Goal: Book appointment/travel/reservation

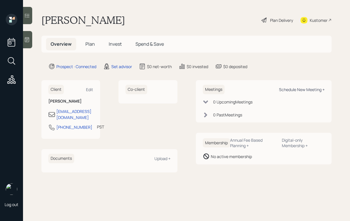
click at [294, 88] on div "Schedule New Meeting +" at bounding box center [302, 89] width 46 height 5
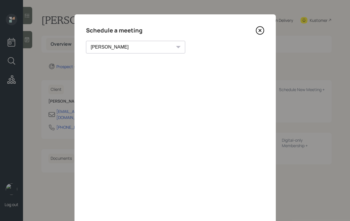
click at [131, 45] on select "[PERSON_NAME] [PERSON_NAME] [PERSON_NAME] [PERSON_NAME] [PERSON_NAME] [PERSON_N…" at bounding box center [135, 47] width 99 height 13
click at [86, 41] on select "[PERSON_NAME] [PERSON_NAME] [PERSON_NAME] [PERSON_NAME] [PERSON_NAME] [PERSON_N…" at bounding box center [135, 47] width 99 height 13
click at [102, 51] on select "[PERSON_NAME] [PERSON_NAME] [PERSON_NAME] [PERSON_NAME] [PERSON_NAME] [PERSON_N…" at bounding box center [130, 47] width 89 height 13
click at [86, 41] on select "[PERSON_NAME] [PERSON_NAME] [PERSON_NAME] [PERSON_NAME] [PERSON_NAME] [PERSON_N…" at bounding box center [130, 47] width 89 height 13
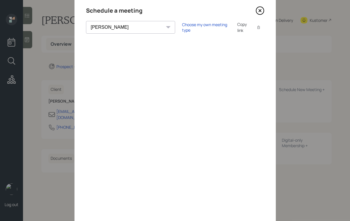
scroll to position [19, 0]
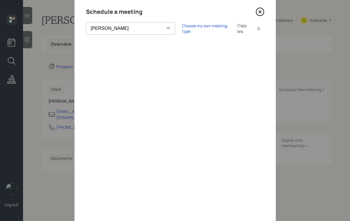
click at [118, 30] on select "[PERSON_NAME] [PERSON_NAME] [PERSON_NAME] [PERSON_NAME] [PERSON_NAME] [PERSON_N…" at bounding box center [130, 28] width 89 height 13
click at [86, 22] on select "[PERSON_NAME] [PERSON_NAME] [PERSON_NAME] [PERSON_NAME] [PERSON_NAME] [PERSON_N…" at bounding box center [130, 28] width 89 height 13
click at [119, 28] on select "[PERSON_NAME] [PERSON_NAME] [PERSON_NAME] [PERSON_NAME] [PERSON_NAME] [PERSON_N…" at bounding box center [130, 28] width 89 height 13
select select "59554aeb-d739-4552-90b9-0d27d70b4bf7"
click at [86, 22] on select "[PERSON_NAME] [PERSON_NAME] [PERSON_NAME] [PERSON_NAME] [PERSON_NAME] [PERSON_N…" at bounding box center [130, 28] width 89 height 13
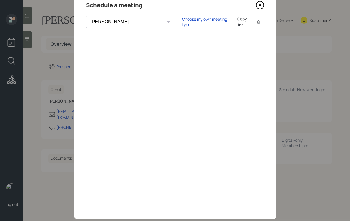
scroll to position [27, 0]
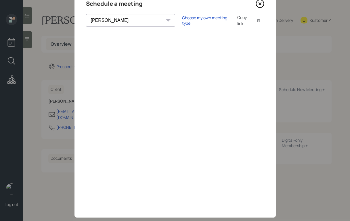
click at [258, 4] on icon at bounding box center [260, 3] width 9 height 9
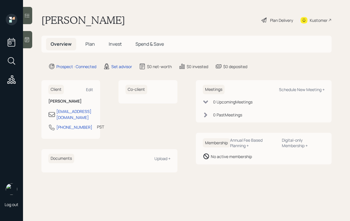
click at [27, 43] on div at bounding box center [27, 39] width 9 height 17
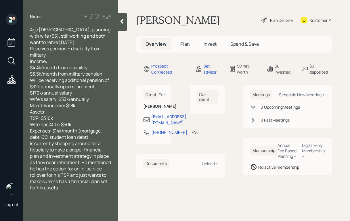
click at [58, 54] on div "Receives pension + disability from military" at bounding box center [70, 51] width 81 height 13
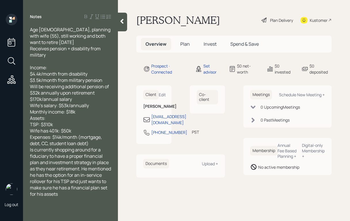
click at [74, 118] on div "Assets:" at bounding box center [70, 118] width 81 height 6
click at [82, 111] on div "Monthly income: $18k" at bounding box center [70, 112] width 81 height 6
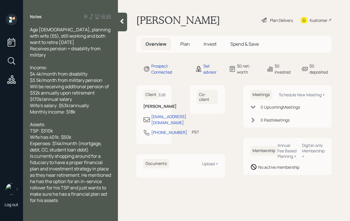
click at [83, 136] on div "Wife has 401k: $50k" at bounding box center [70, 137] width 81 height 6
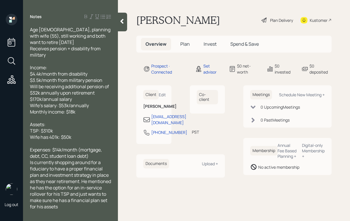
click at [97, 156] on div "Expenses: $14k/month (mortgage, debt, CC, student loan debt)" at bounding box center [70, 153] width 81 height 13
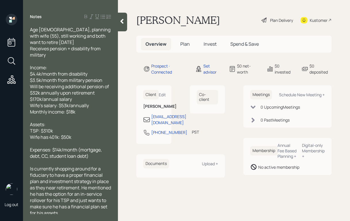
click at [125, 23] on icon at bounding box center [122, 21] width 6 height 6
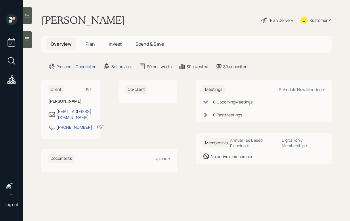
click at [24, 44] on div at bounding box center [27, 39] width 9 height 17
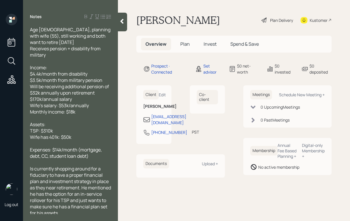
scroll to position [2, 0]
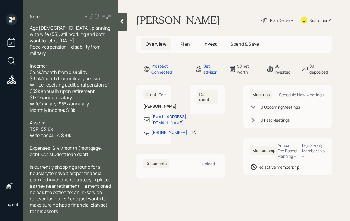
click at [119, 22] on icon at bounding box center [122, 21] width 6 height 6
